Goal: Task Accomplishment & Management: Use online tool/utility

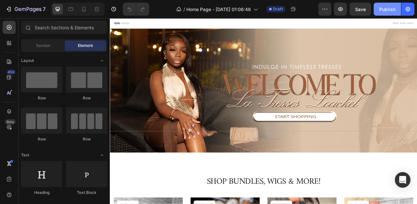
click at [388, 5] on button "Publish" at bounding box center [387, 9] width 27 height 13
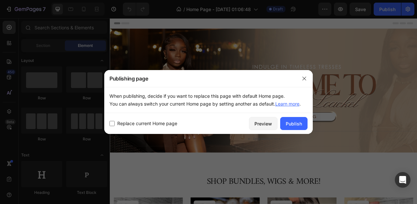
click at [144, 127] on span "Replace current Home page" at bounding box center [147, 124] width 60 height 8
checkbox input "true"
click at [296, 122] on div "Publish" at bounding box center [294, 123] width 16 height 7
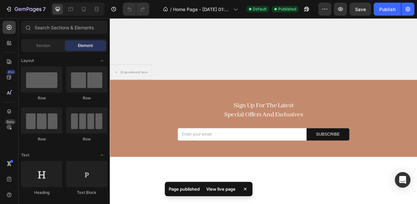
scroll to position [494, 0]
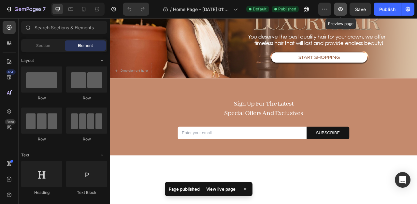
click at [341, 10] on icon "button" at bounding box center [340, 9] width 5 height 4
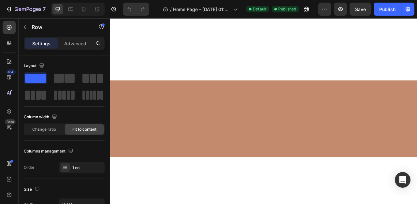
scroll to position [0, 0]
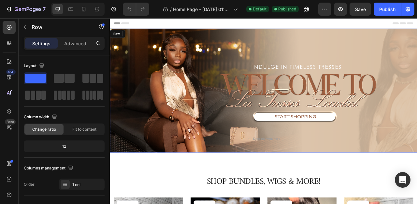
click at [290, 79] on div "Drop element here Row" at bounding box center [305, 111] width 391 height 158
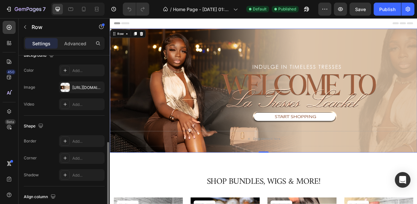
scroll to position [223, 0]
click at [80, 87] on div "[URL][DOMAIN_NAME]" at bounding box center [81, 87] width 19 height 6
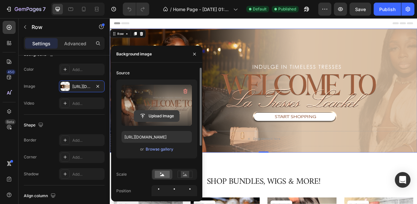
click at [161, 117] on input "file" at bounding box center [156, 115] width 45 height 11
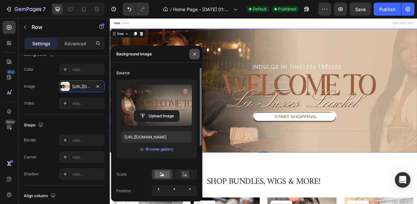
click at [191, 55] on button "button" at bounding box center [194, 54] width 10 height 10
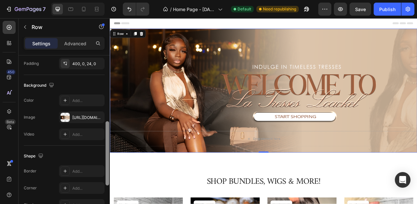
scroll to position [166, 0]
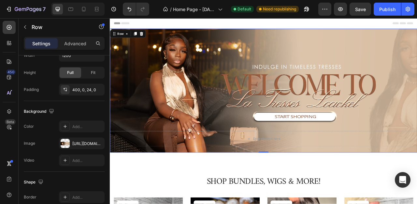
click at [333, 27] on div "Header" at bounding box center [305, 24] width 380 height 13
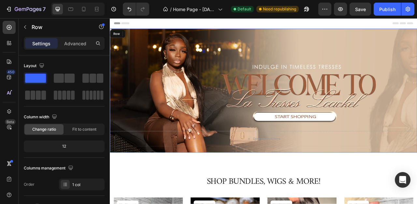
click at [329, 50] on div "Drop element here Row" at bounding box center [305, 111] width 391 height 158
click at [63, 42] on div "Advanced" at bounding box center [75, 43] width 33 height 10
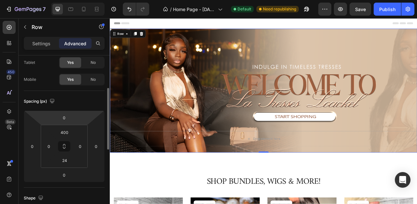
scroll to position [50, 0]
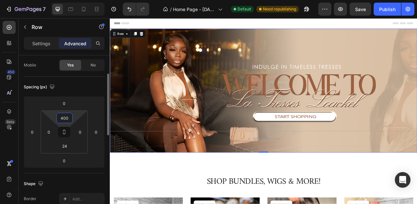
click at [65, 118] on input "400" at bounding box center [64, 118] width 13 height 10
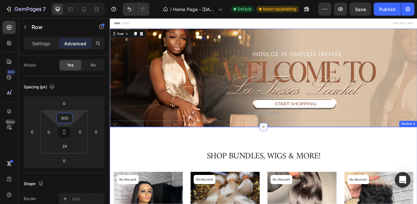
type input "300"
click at [305, 158] on icon at bounding box center [305, 156] width 5 height 5
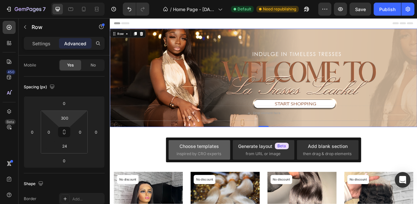
click at [203, 148] on div "Choose templates" at bounding box center [198, 146] width 39 height 7
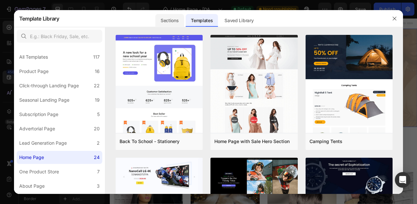
click at [176, 24] on div "Sections" at bounding box center [169, 20] width 28 height 13
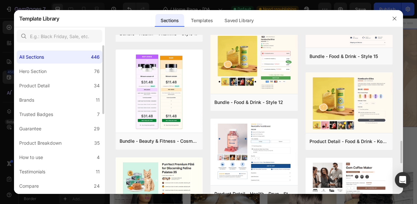
scroll to position [699, 0]
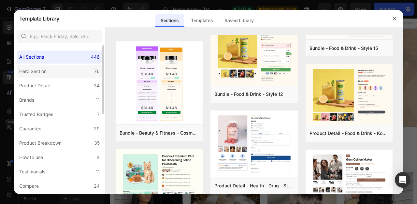
click at [71, 72] on label "Hero Section 76" at bounding box center [60, 71] width 86 height 13
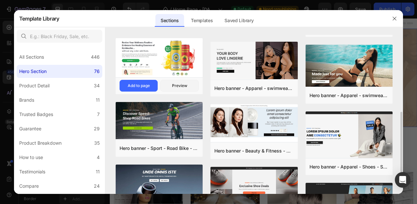
scroll to position [191, 0]
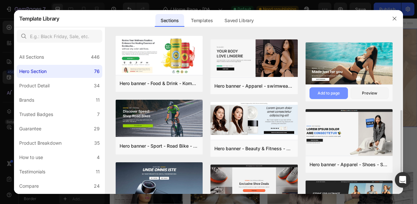
click at [337, 90] on button "Add to page" at bounding box center [328, 93] width 38 height 12
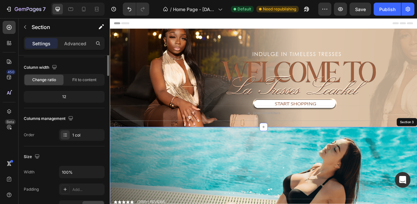
scroll to position [0, 0]
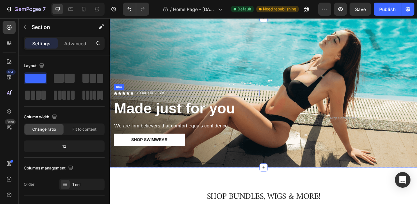
click at [267, 114] on div "Icon Icon Icon Icon Icon Icon List (2000+) REVIEWS Text Block Row" at bounding box center [207, 114] width 185 height 8
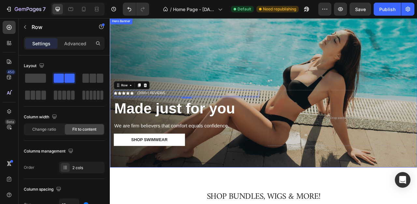
click at [317, 80] on div "Overlay" at bounding box center [305, 113] width 391 height 190
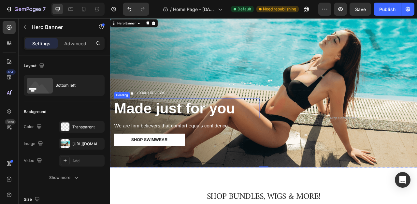
click at [289, 137] on h2 "Made just for you" at bounding box center [207, 132] width 185 height 25
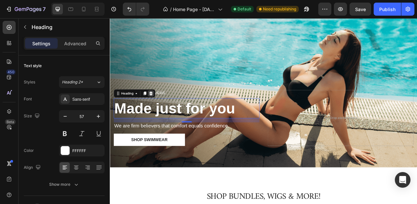
click at [158, 114] on div at bounding box center [162, 114] width 8 height 8
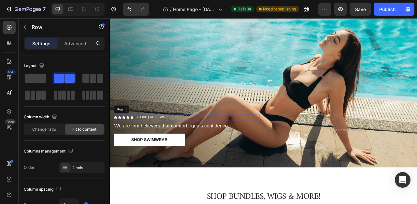
click at [185, 143] on div "Icon Icon Icon Icon Icon Icon List (2000+) REVIEWS Text Block Row" at bounding box center [207, 144] width 185 height 8
click at [154, 136] on icon at bounding box center [155, 134] width 4 height 5
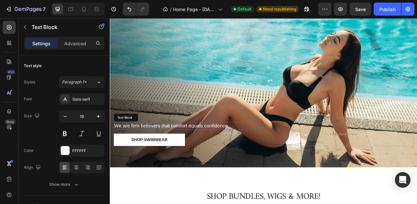
click at [205, 155] on p "We are firm believers that comfort equals confidence." at bounding box center [207, 155] width 184 height 8
click at [162, 148] on div "Text Block" at bounding box center [143, 144] width 57 height 10
click at [164, 146] on icon at bounding box center [165, 144] width 5 height 5
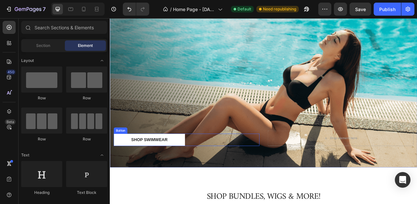
click at [227, 176] on div "Shop Swimwear Button" at bounding box center [207, 173] width 185 height 16
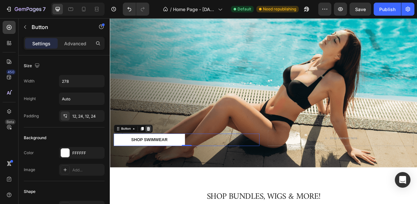
click at [160, 155] on div at bounding box center [159, 159] width 8 height 8
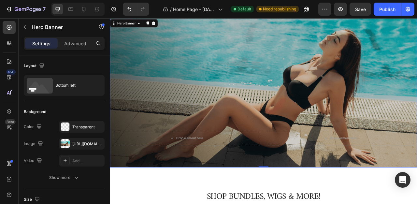
click at [235, 78] on div "Overlay" at bounding box center [305, 113] width 391 height 190
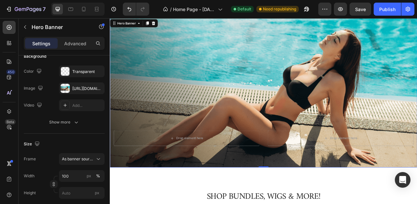
scroll to position [55, 0]
click at [82, 86] on div "[URL][DOMAIN_NAME]" at bounding box center [81, 89] width 19 height 6
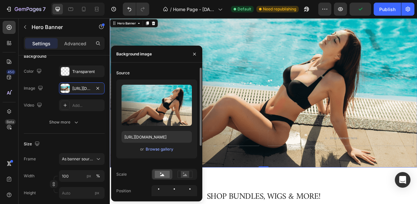
click at [158, 146] on div "or Browse gallery" at bounding box center [156, 149] width 70 height 8
click at [160, 148] on div "Browse gallery" at bounding box center [160, 149] width 28 height 6
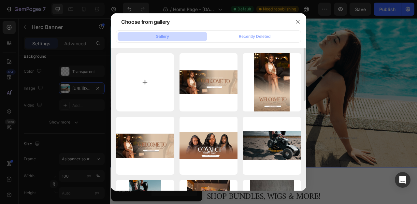
click at [146, 74] on input "file" at bounding box center [145, 82] width 58 height 58
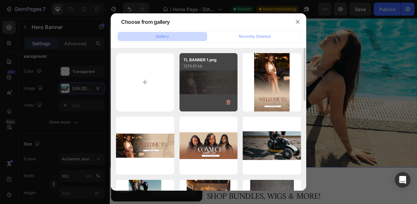
click at [194, 98] on div "TL BANNER 1.png 1274.61 kb" at bounding box center [208, 82] width 58 height 58
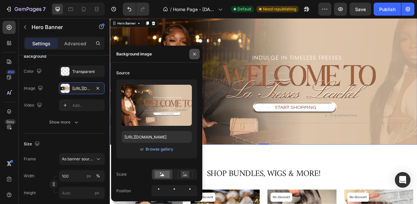
click at [194, 57] on button "button" at bounding box center [194, 54] width 10 height 10
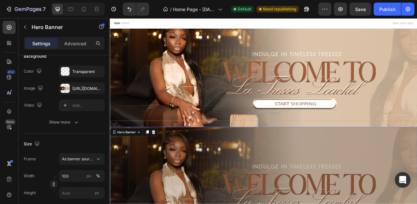
scroll to position [0, 0]
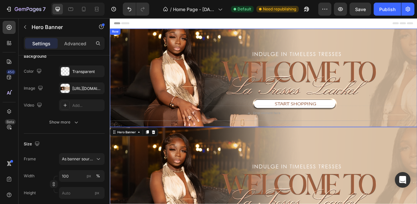
click at [244, 47] on div "Drop element here Row" at bounding box center [305, 94] width 391 height 125
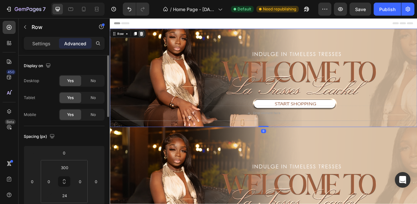
click at [148, 37] on icon at bounding box center [149, 37] width 5 height 5
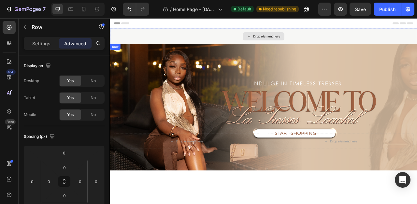
click at [178, 45] on div "Drop element here" at bounding box center [305, 42] width 391 height 20
click at [151, 58] on icon at bounding box center [150, 57] width 4 height 5
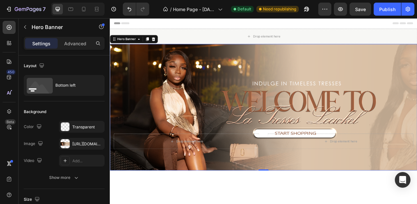
click at [208, 35] on div "Drop element here" at bounding box center [305, 42] width 391 height 20
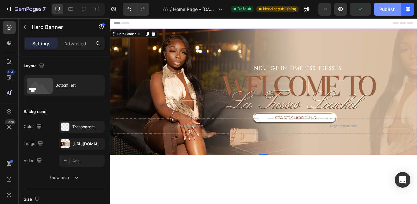
click at [393, 9] on div "Publish" at bounding box center [387, 9] width 16 height 7
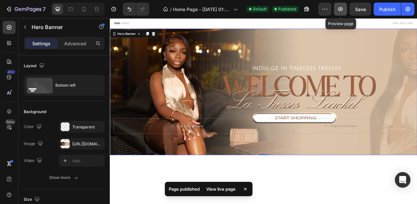
click at [341, 9] on icon "button" at bounding box center [340, 9] width 7 height 7
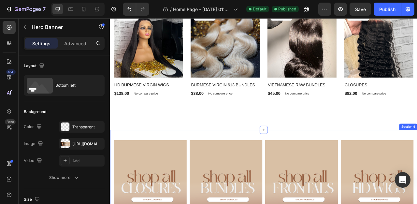
scroll to position [287, 0]
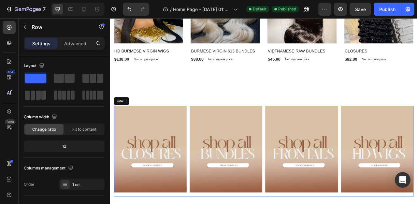
click at [162, 204] on div "Image Image Image Image Image [GEOGRAPHIC_DATA]" at bounding box center [305, 187] width 381 height 115
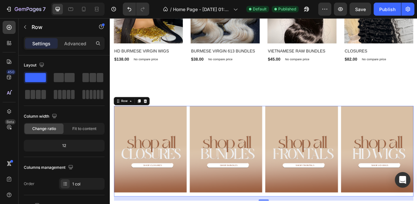
scroll to position [0, 0]
click at [82, 42] on p "Advanced" at bounding box center [75, 43] width 22 height 7
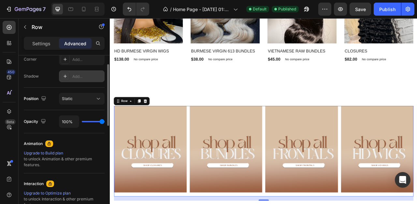
scroll to position [285, 0]
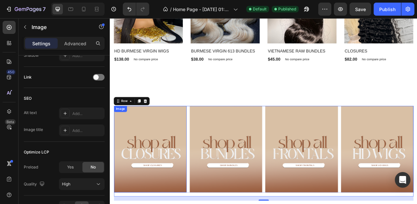
click at [143, 182] on img at bounding box center [161, 185] width 92 height 110
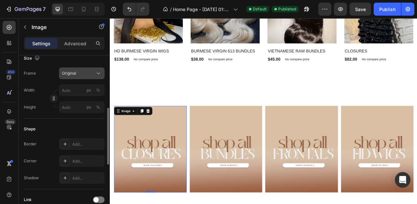
scroll to position [161, 0]
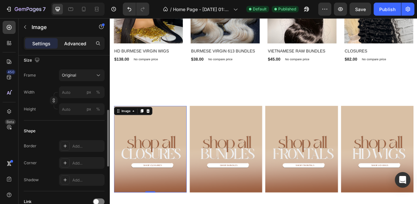
click at [75, 45] on p "Advanced" at bounding box center [75, 43] width 22 height 7
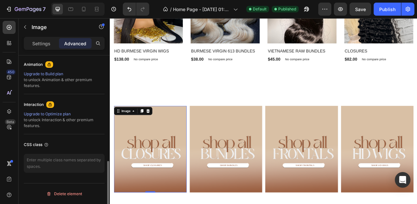
scroll to position [0, 0]
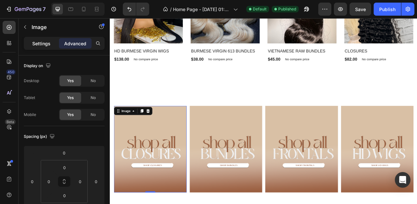
drag, startPoint x: 34, startPoint y: 41, endPoint x: 10, endPoint y: 170, distance: 131.7
click at [34, 41] on p "Settings" at bounding box center [41, 43] width 18 height 7
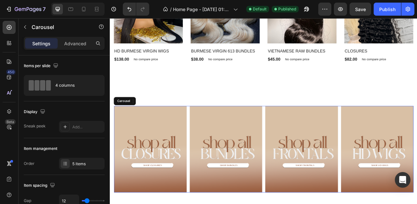
click at [125, 187] on rect "Carousel Back Arrow" at bounding box center [126, 185] width 12 height 12
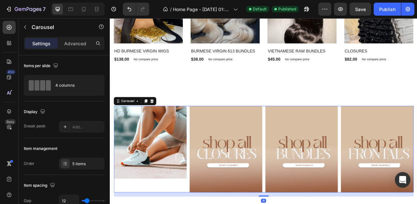
click at [125, 186] on rect "Carousel Back Arrow" at bounding box center [126, 185] width 12 height 12
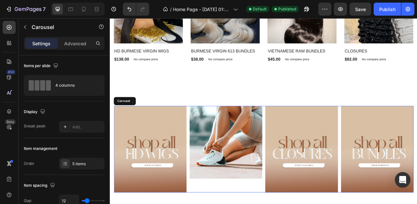
click at [262, 204] on div "Image 0" at bounding box center [257, 185] width 92 height 110
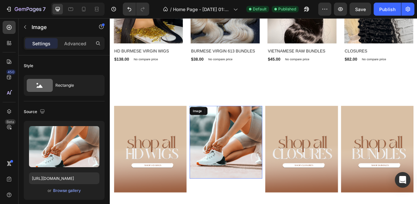
click at [261, 204] on img at bounding box center [257, 176] width 92 height 92
click at [256, 137] on icon at bounding box center [254, 136] width 5 height 5
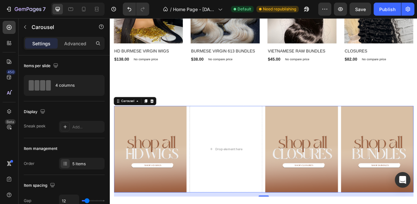
click at [128, 183] on rect "Carousel Back Arrow" at bounding box center [126, 185] width 12 height 12
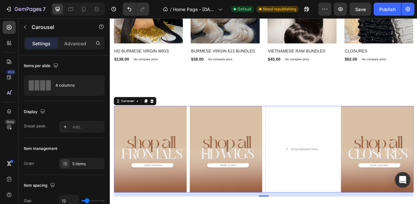
click at [128, 183] on rect "Carousel Back Arrow" at bounding box center [126, 185] width 12 height 12
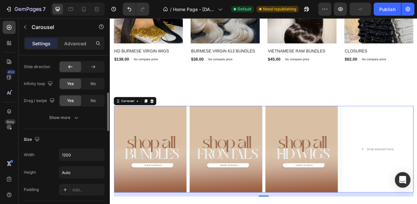
scroll to position [223, 0]
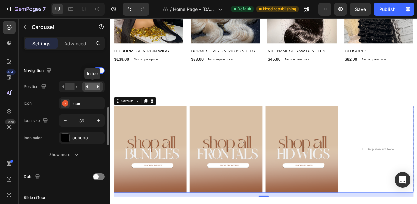
click at [90, 86] on rect at bounding box center [92, 86] width 15 height 7
click at [67, 85] on rect at bounding box center [69, 86] width 9 height 7
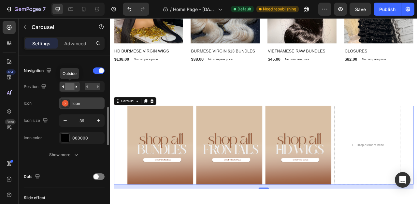
click at [67, 101] on rect at bounding box center [65, 103] width 7 height 7
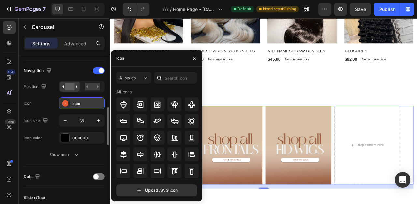
click at [67, 103] on rect at bounding box center [65, 103] width 7 height 7
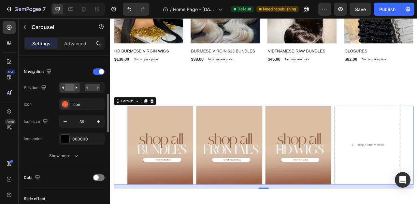
scroll to position [211, 0]
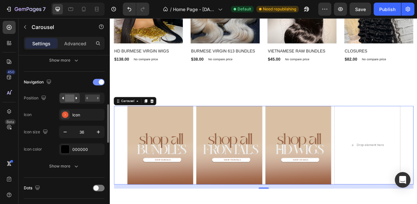
click at [97, 84] on div at bounding box center [99, 82] width 12 height 7
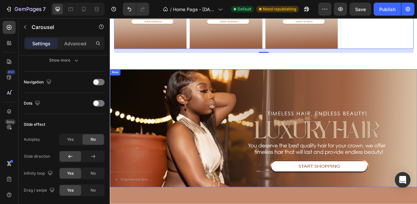
scroll to position [466, 0]
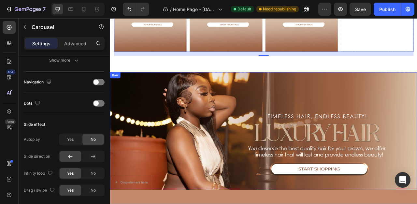
click at [263, 110] on div "Drop element here Row" at bounding box center [305, 162] width 391 height 150
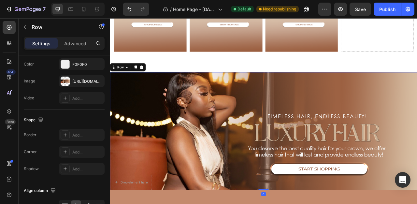
scroll to position [0, 0]
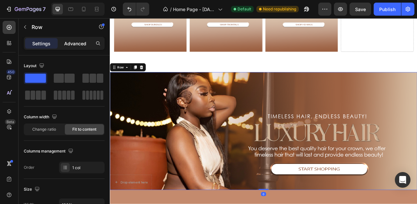
click at [77, 42] on p "Advanced" at bounding box center [75, 43] width 22 height 7
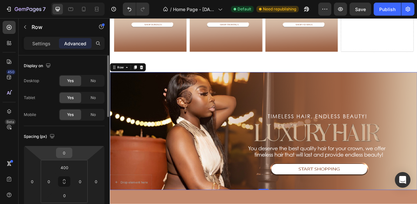
click at [66, 151] on input "0" at bounding box center [64, 153] width 13 height 10
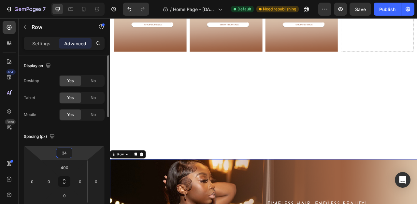
type input "3"
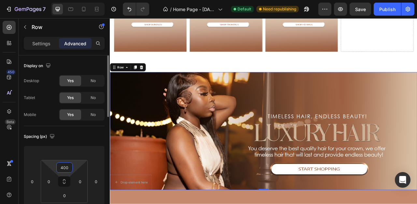
click at [68, 165] on input "400" at bounding box center [64, 168] width 13 height 10
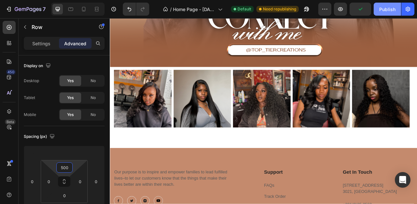
scroll to position [625, 0]
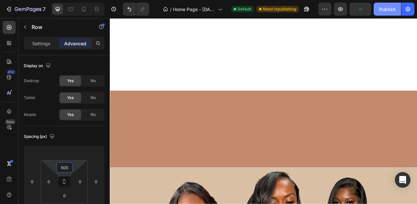
type input "500"
click at [385, 12] on div "Publish" at bounding box center [387, 9] width 16 height 7
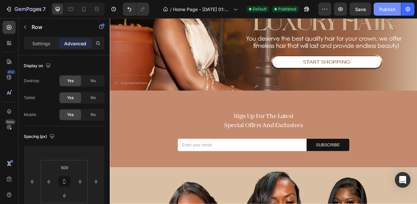
click at [382, 8] on div "Publish" at bounding box center [387, 9] width 16 height 7
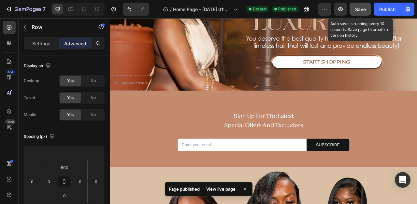
click at [356, 10] on span "Save" at bounding box center [360, 10] width 11 height 6
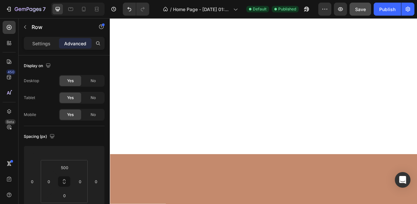
scroll to position [237, 0]
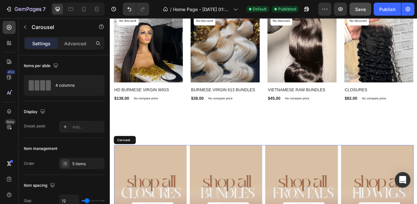
click at [75, 45] on p "Advanced" at bounding box center [75, 43] width 22 height 7
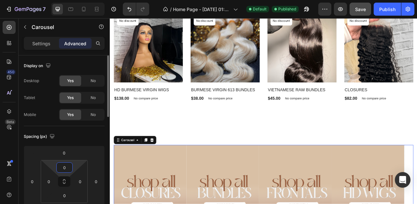
click at [64, 168] on input "0" at bounding box center [64, 168] width 13 height 10
type input "-"
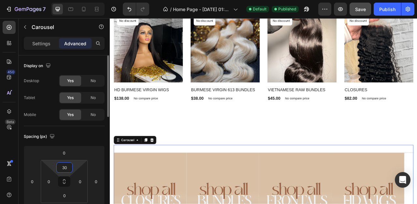
type input "3"
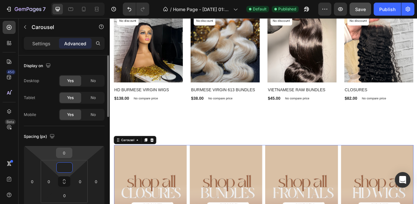
click at [63, 153] on input "0" at bounding box center [64, 153] width 13 height 10
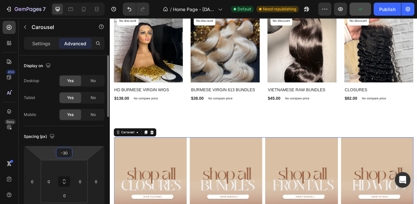
type input "-3"
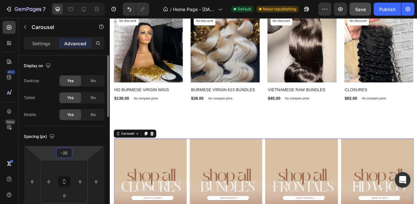
type input "-2"
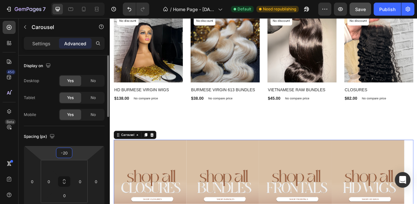
type input "-2"
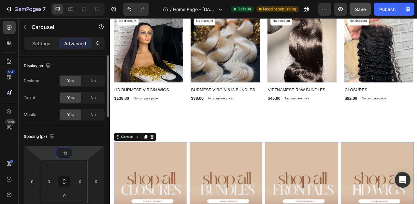
type input "-120"
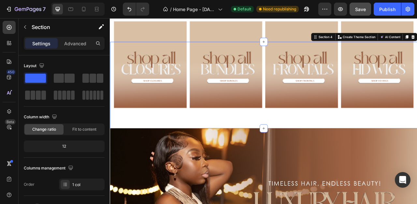
scroll to position [324, 0]
